Goal: Information Seeking & Learning: Understand process/instructions

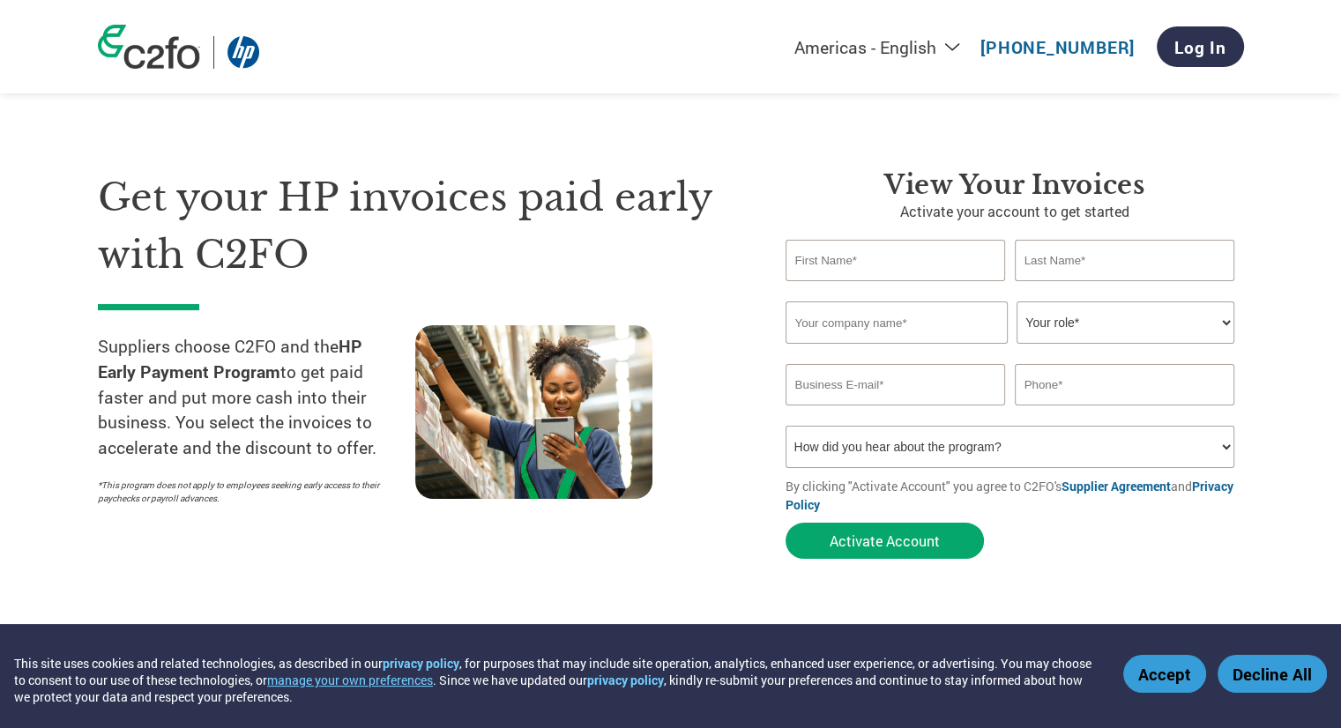
drag, startPoint x: 343, startPoint y: 346, endPoint x: 273, endPoint y: 365, distance: 72.0
click at [273, 365] on strong "HP Early Payment Program" at bounding box center [230, 359] width 264 height 48
copy strong "HP Early Payment Program"
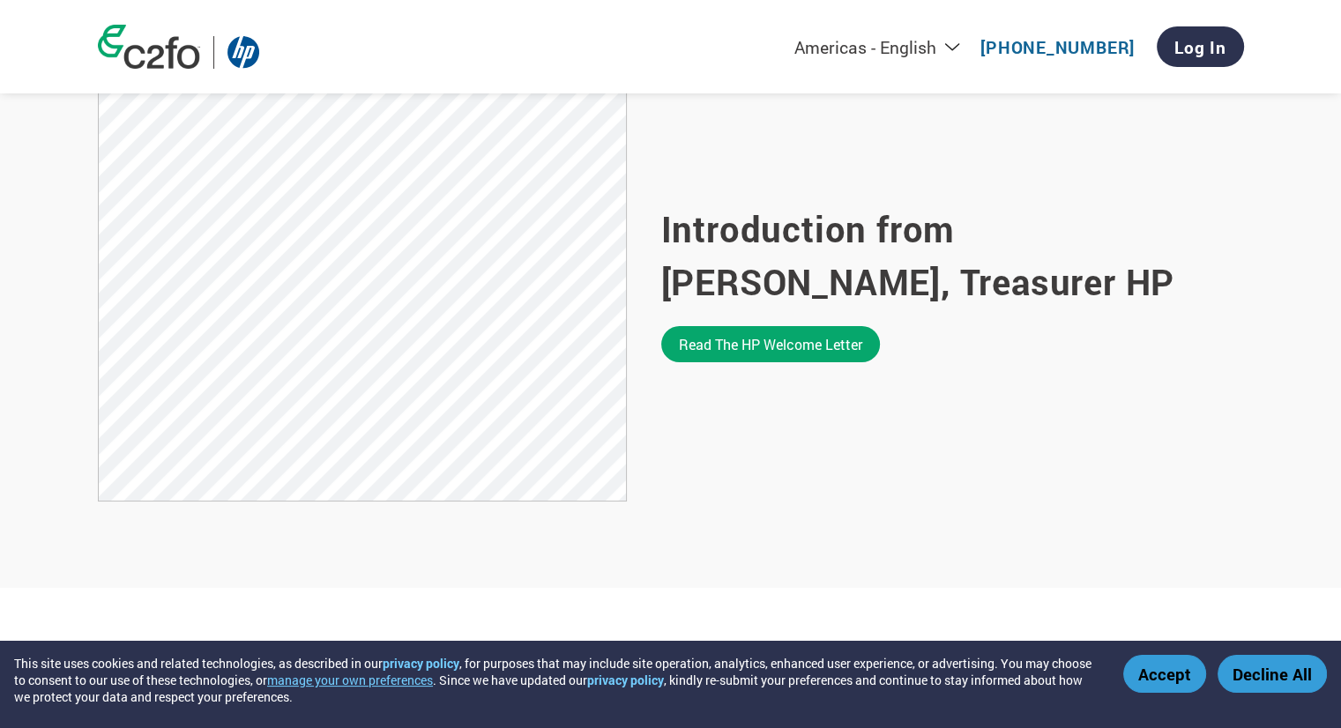
scroll to position [1157, 0]
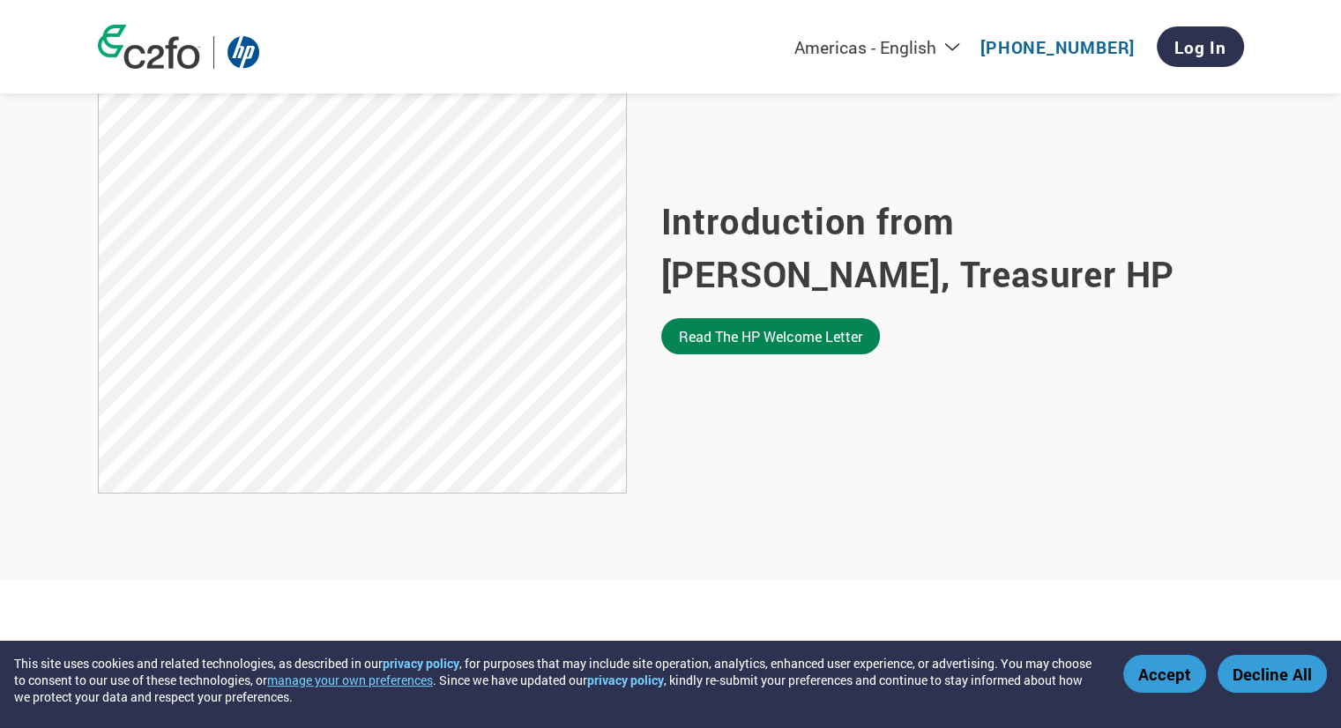
click at [754, 339] on link "Read the HP welcome letter" at bounding box center [770, 336] width 219 height 36
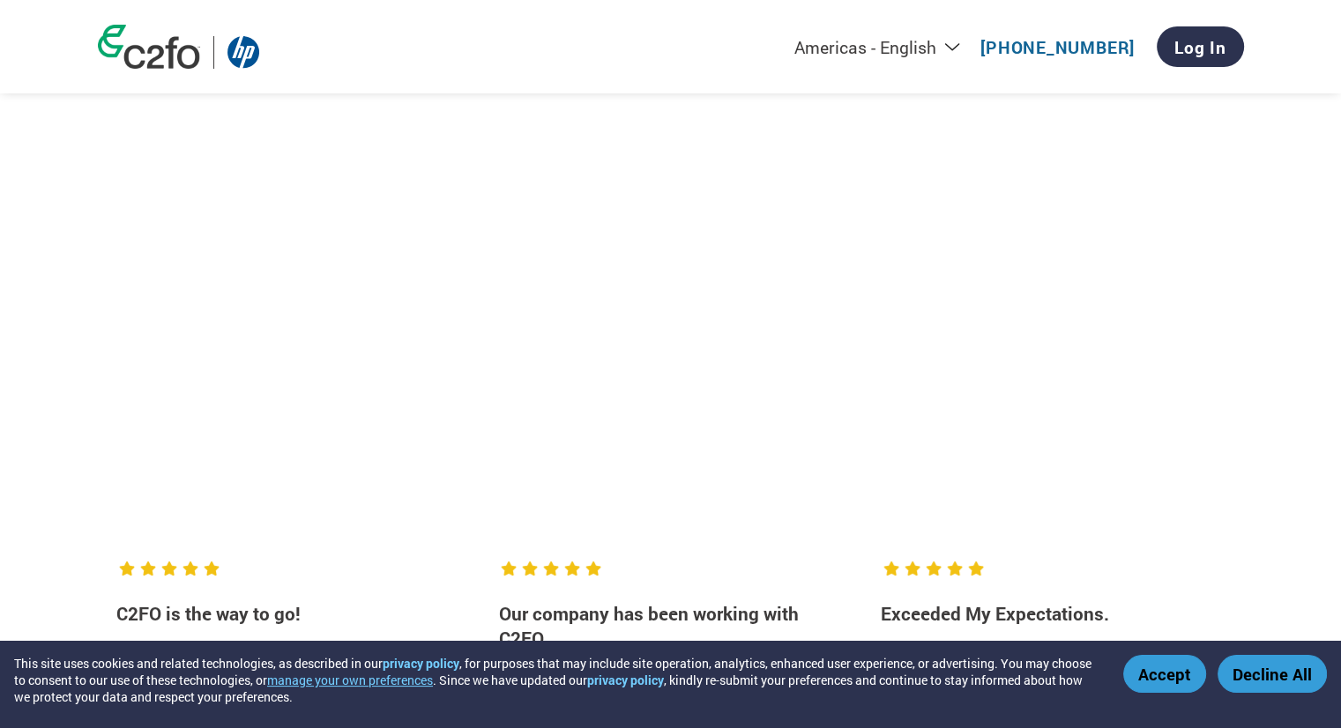
scroll to position [2256, 0]
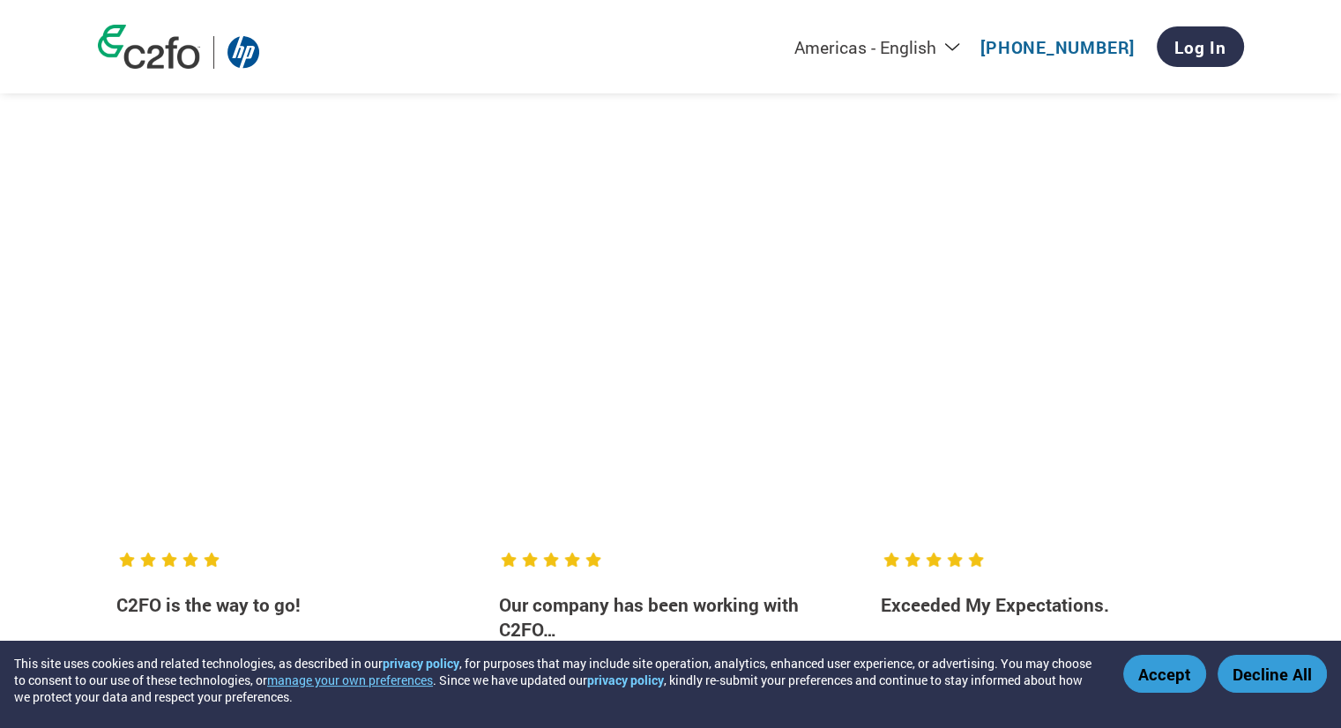
click at [748, 487] on div at bounding box center [671, 311] width 1146 height 375
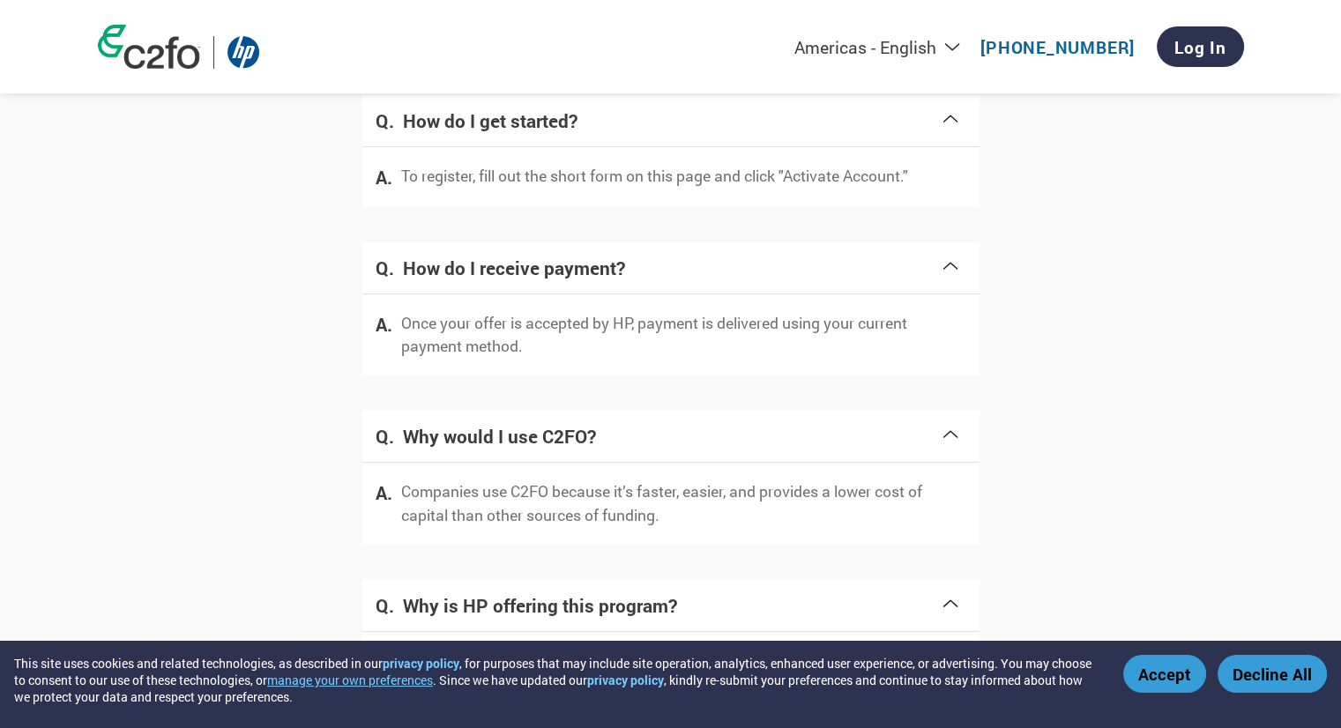
scroll to position [3465, 0]
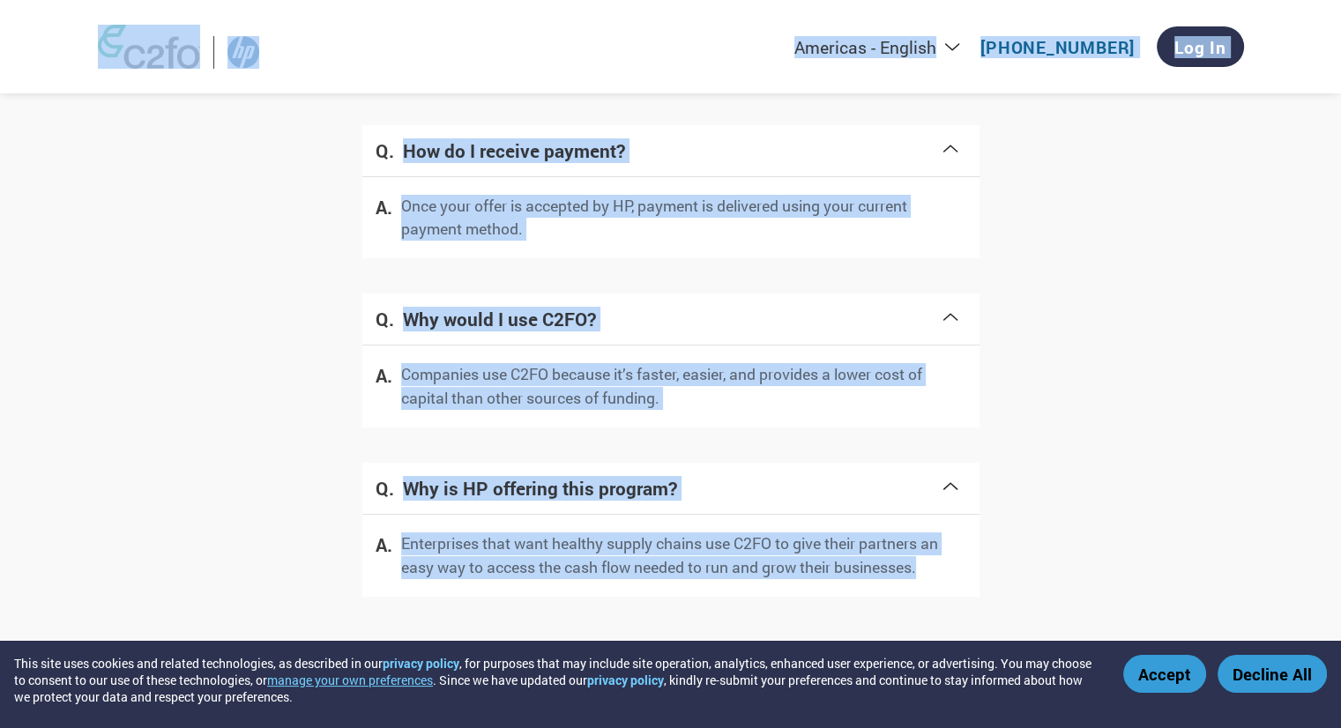
drag, startPoint x: 1325, startPoint y: 637, endPoint x: 1325, endPoint y: 669, distance: 31.7
click at [1153, 254] on div "Frequently asked questions How do I get started? To register, fill out the shor…" at bounding box center [671, 245] width 1146 height 774
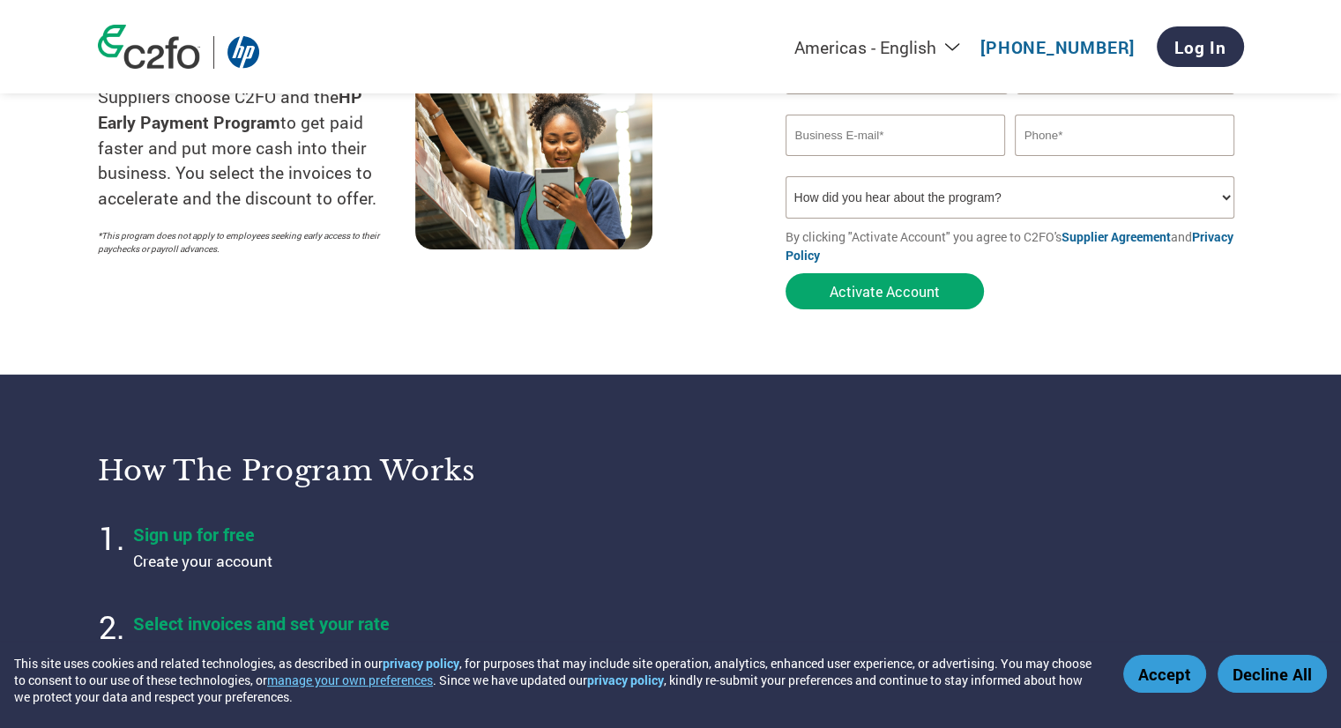
scroll to position [109, 0]
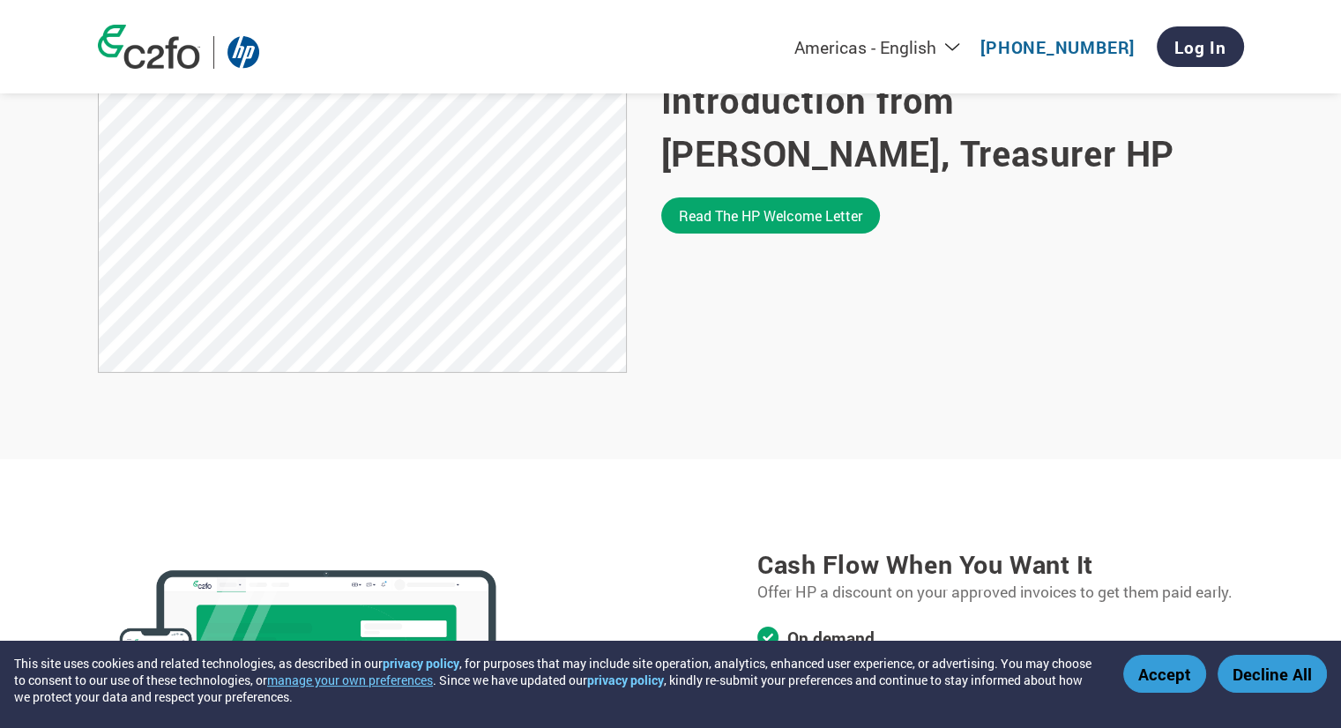
scroll to position [1287, 0]
